Goal: Find specific page/section

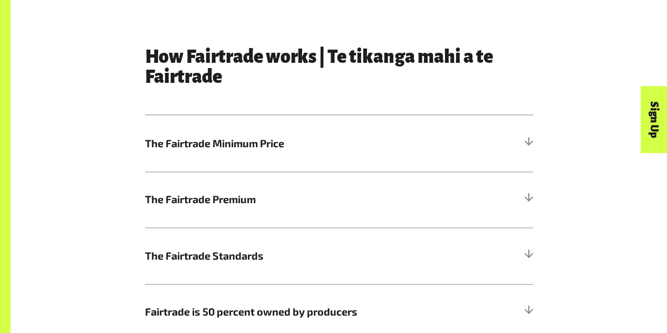
scroll to position [539, 0]
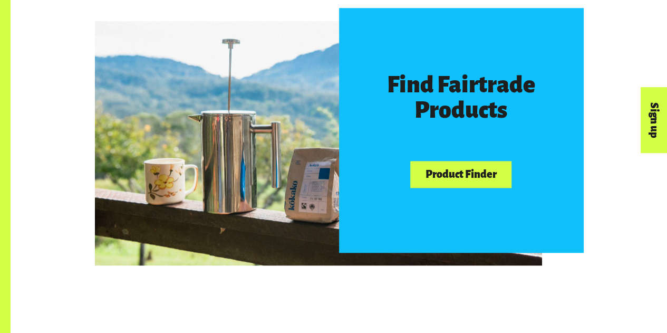
scroll to position [574, 0]
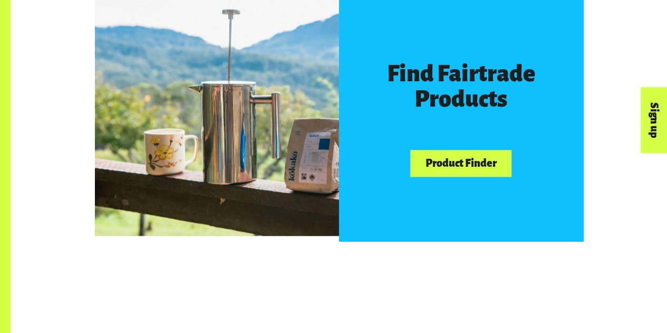
click at [469, 173] on link "Product Finder" at bounding box center [460, 163] width 101 height 27
